Goal: Transaction & Acquisition: Obtain resource

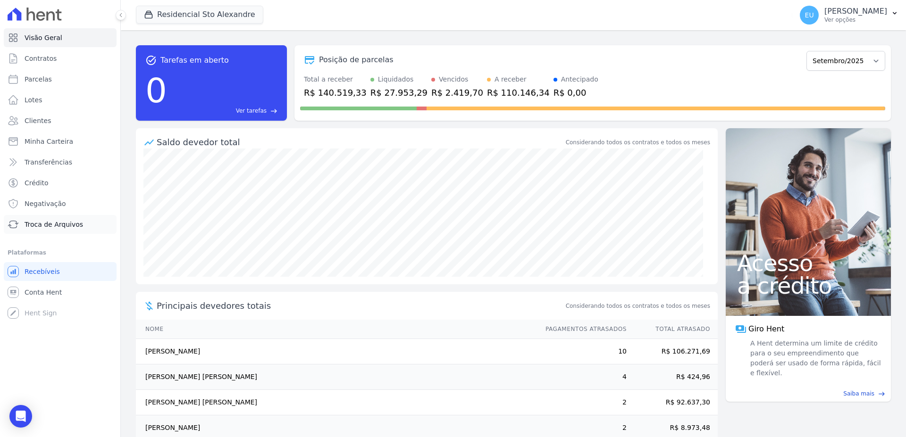
click at [48, 223] on span "Troca de Arquivos" at bounding box center [54, 224] width 58 height 9
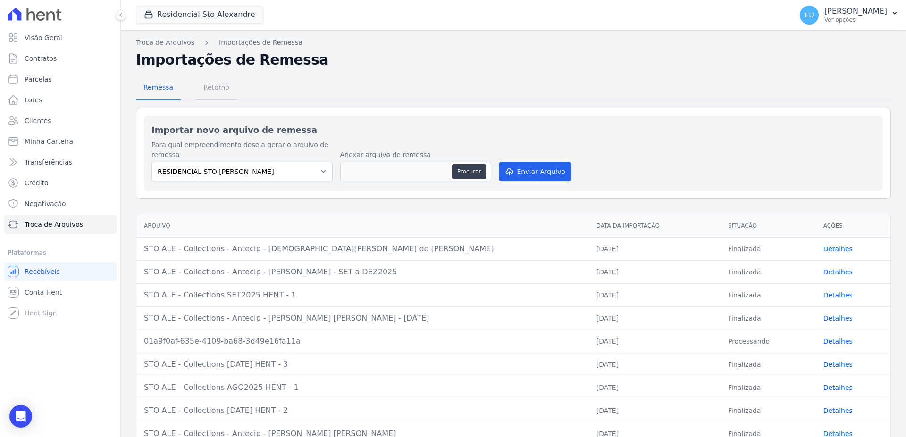
click at [206, 88] on span "Retorno" at bounding box center [216, 87] width 37 height 19
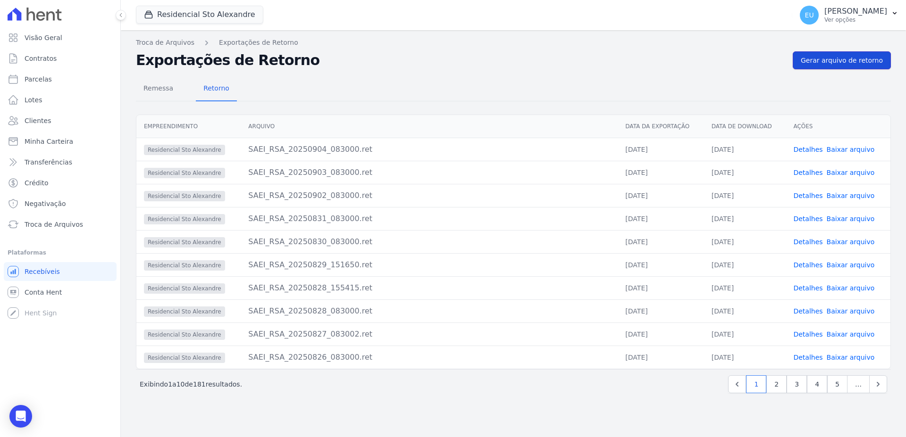
click at [847, 57] on span "Gerar arquivo de retorno" at bounding box center [842, 60] width 82 height 9
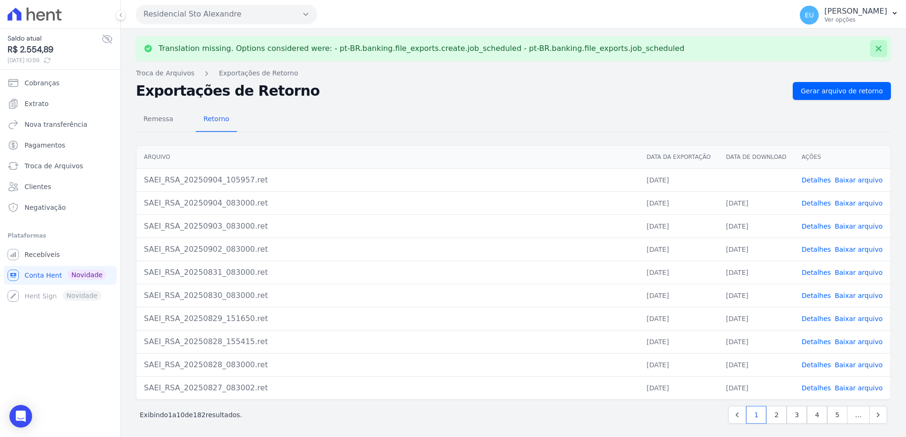
click at [876, 48] on icon at bounding box center [879, 49] width 6 height 6
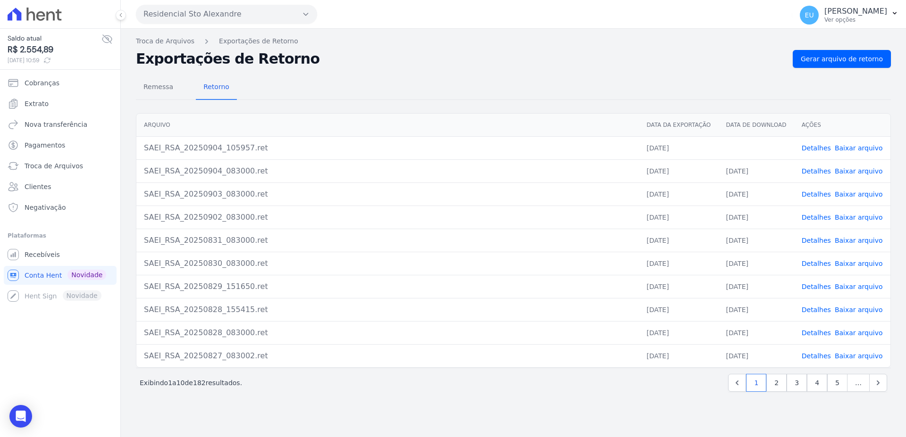
click at [818, 147] on link "Detalhes" at bounding box center [816, 148] width 29 height 8
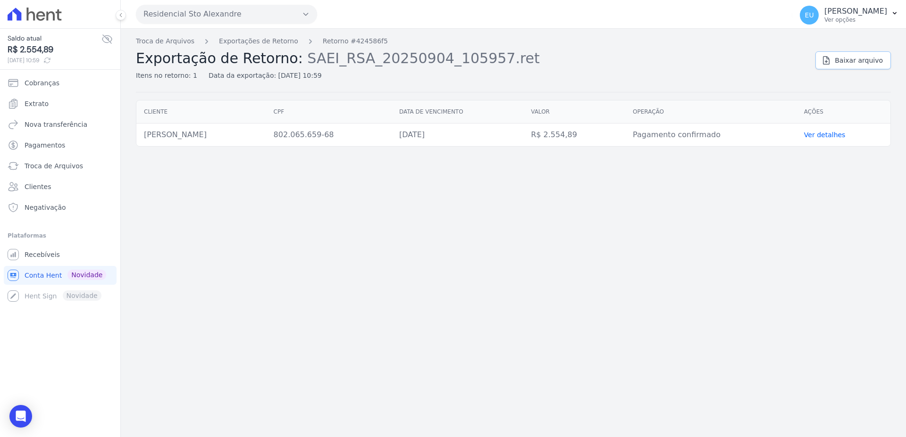
click at [857, 60] on span "Baixar arquivo" at bounding box center [859, 60] width 48 height 9
click at [51, 154] on link "Pagamentos" at bounding box center [60, 145] width 113 height 19
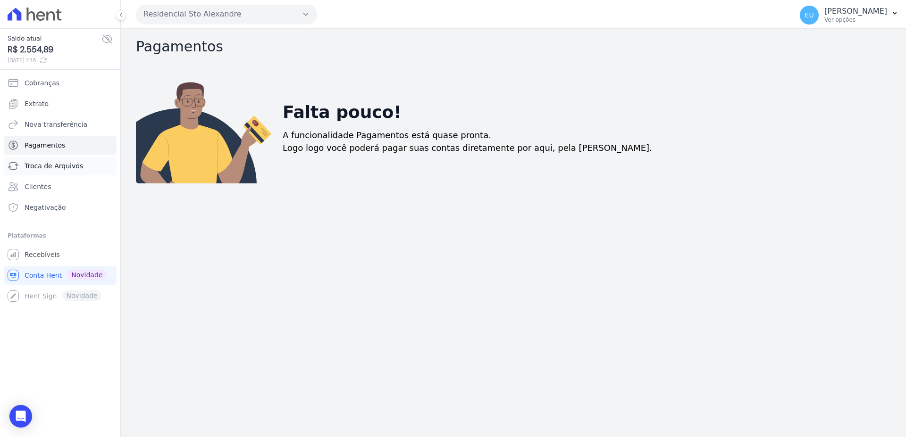
click at [61, 170] on span "Troca de Arquivos" at bounding box center [54, 165] width 58 height 9
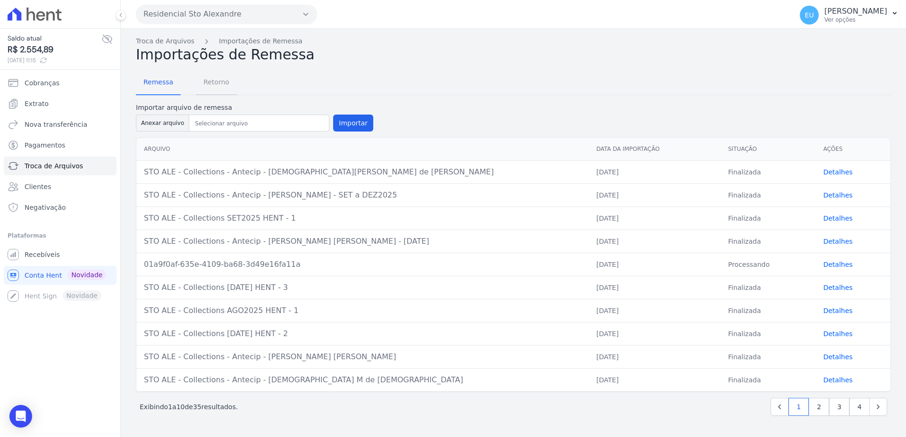
click at [213, 84] on span "Retorno" at bounding box center [216, 82] width 37 height 19
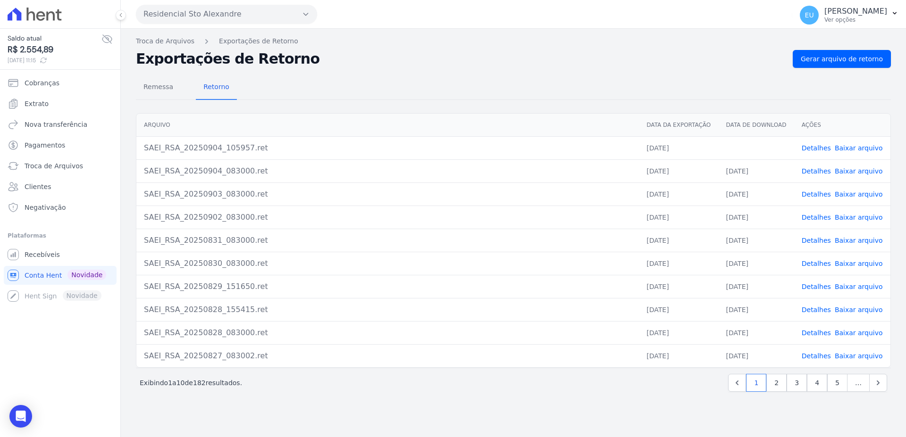
click at [858, 148] on link "Baixar arquivo" at bounding box center [859, 148] width 48 height 8
click at [853, 55] on span "Gerar arquivo de retorno" at bounding box center [842, 58] width 82 height 9
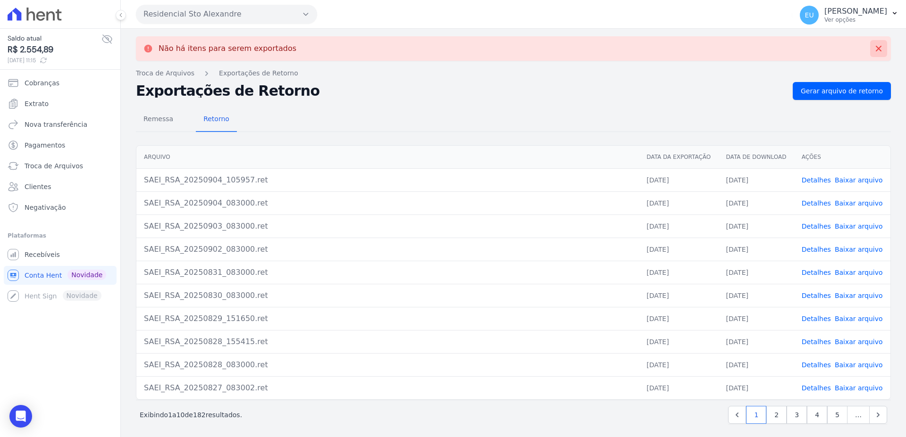
click at [874, 50] on icon at bounding box center [878, 48] width 9 height 9
